Goal: Information Seeking & Learning: Learn about a topic

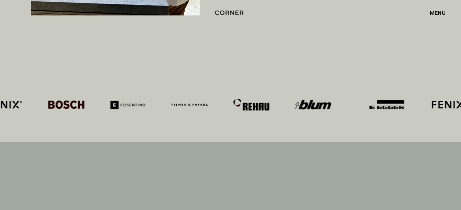
scroll to position [3157, 0]
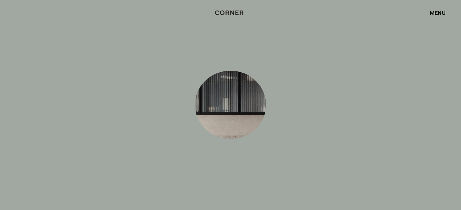
click at [442, 14] on div "menu" at bounding box center [438, 12] width 16 height 5
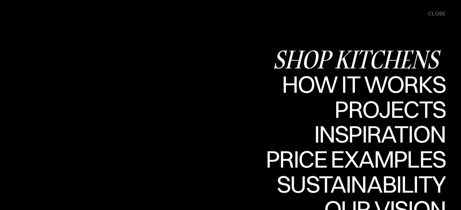
scroll to position [3295, 0]
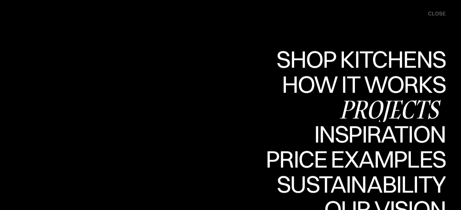
click at [399, 107] on div "Projects" at bounding box center [389, 109] width 111 height 24
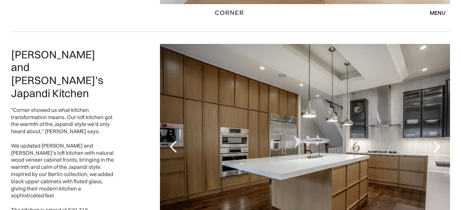
scroll to position [309, 0]
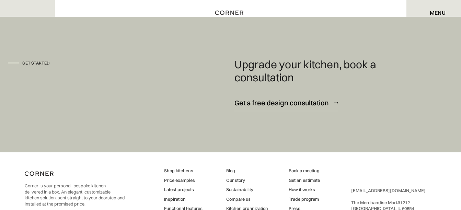
scroll to position [4393, 0]
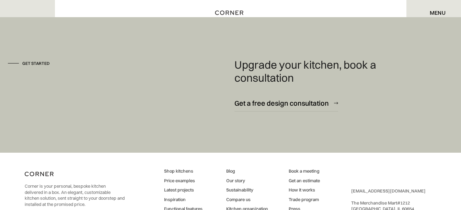
scroll to position [4402, 0]
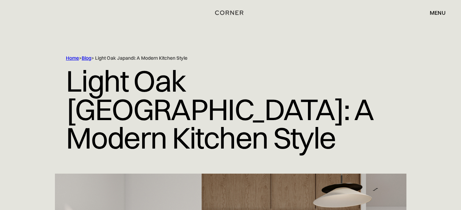
click at [72, 57] on link "Home" at bounding box center [72, 58] width 13 height 6
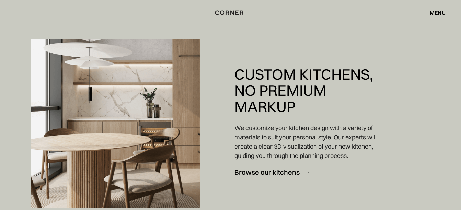
scroll to position [686, 0]
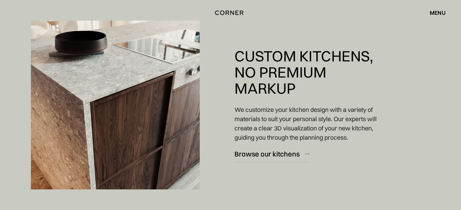
click at [437, 12] on div "menu" at bounding box center [438, 12] width 16 height 5
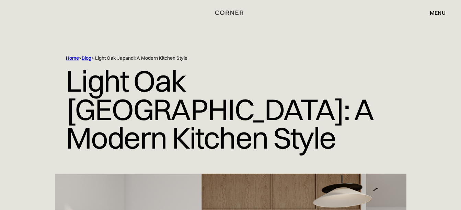
click at [439, 12] on div "menu" at bounding box center [438, 12] width 16 height 5
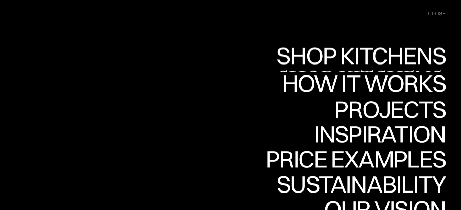
scroll to position [103, 0]
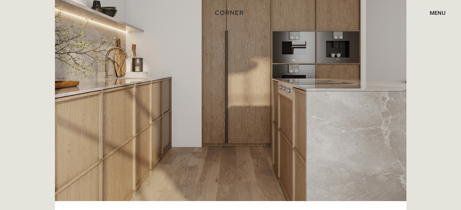
scroll to position [343, 0]
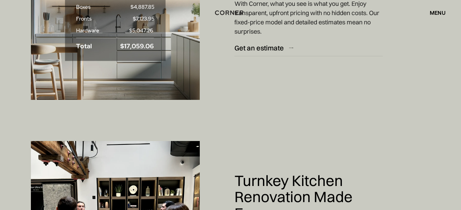
scroll to position [2780, 0]
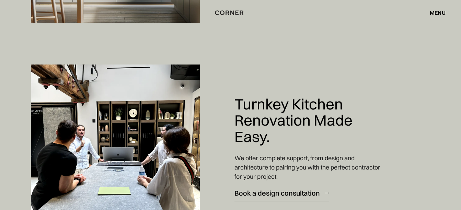
click at [439, 8] on div "menu close" at bounding box center [434, 13] width 23 height 12
